Goal: Task Accomplishment & Management: Manage account settings

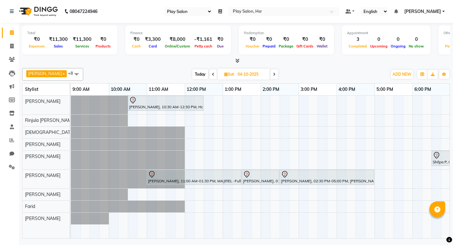
select select "92"
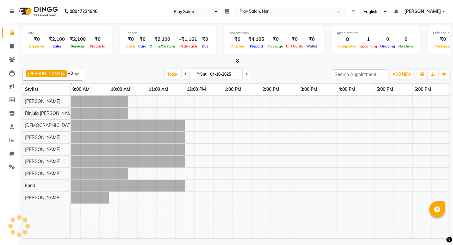
select select "92"
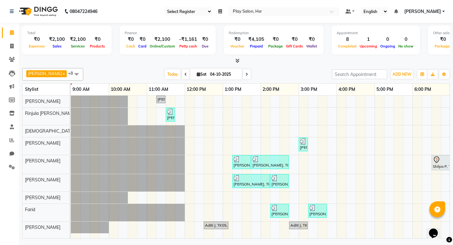
click at [239, 61] on icon at bounding box center [238, 60] width 4 height 5
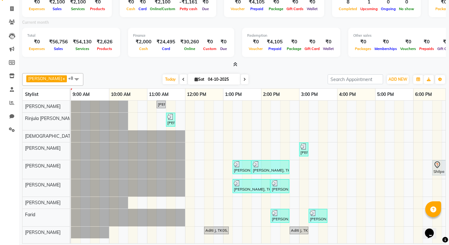
click at [243, 78] on icon at bounding box center [244, 80] width 3 height 4
type input "05-10-2025"
